Goal: Task Accomplishment & Management: Complete application form

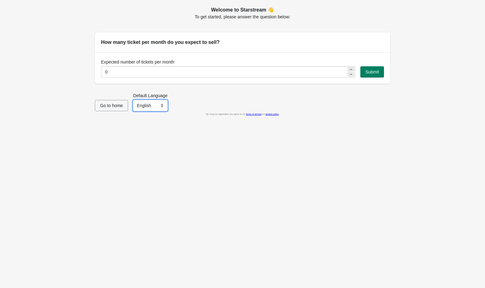
click at [154, 105] on select "English Français" at bounding box center [150, 105] width 35 height 11
click at [349, 68] on icon at bounding box center [351, 69] width 4 height 4
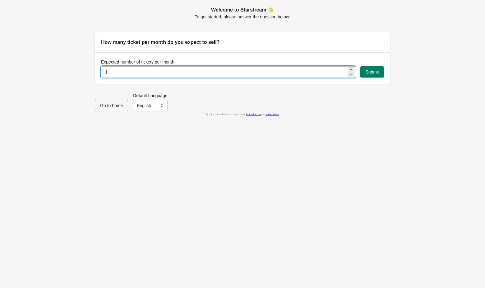
click at [349, 68] on icon at bounding box center [351, 69] width 4 height 4
type input "5"
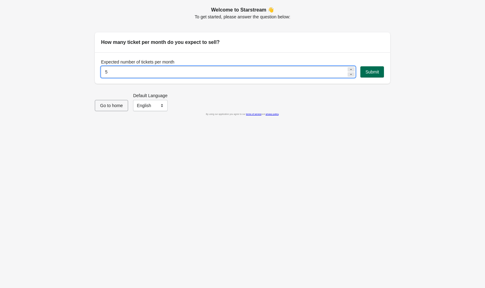
click at [364, 72] on button "Submit" at bounding box center [372, 71] width 24 height 11
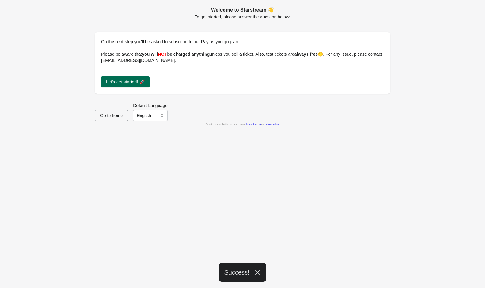
click at [126, 81] on span "Let's get started! 🚀" at bounding box center [125, 81] width 39 height 5
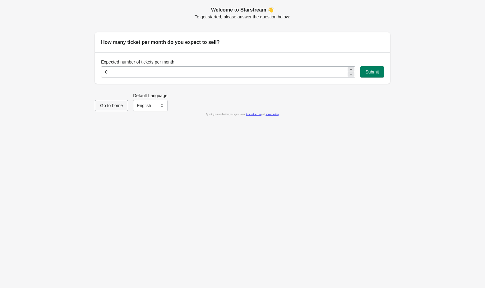
click at [112, 102] on button "Go to home" at bounding box center [111, 105] width 33 height 11
click at [297, 65] on div "Expected number of tickets per month 0" at bounding box center [228, 68] width 254 height 19
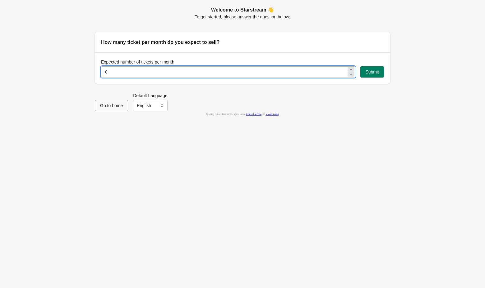
click at [293, 75] on input "0" at bounding box center [224, 71] width 246 height 11
type input "100"
click at [375, 72] on span "Submit" at bounding box center [372, 71] width 14 height 5
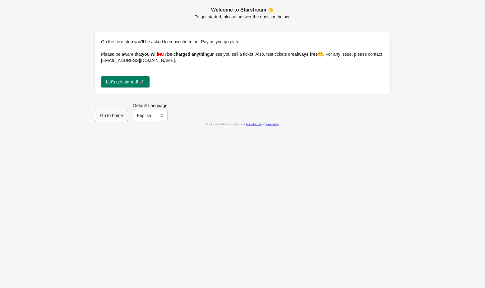
click at [128, 75] on div "Let's get started! 🚀" at bounding box center [242, 82] width 295 height 24
click at [128, 79] on button "Let's get started! 🚀" at bounding box center [125, 81] width 48 height 11
